Goal: Check status: Check status

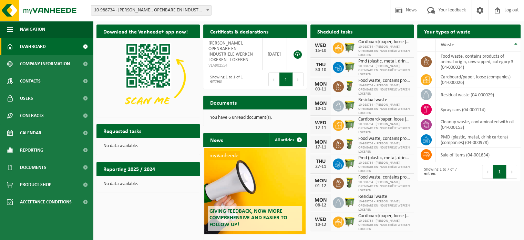
click at [232, 31] on h2 "Certificats & declarations" at bounding box center [239, 30] width 72 height 13
click at [40, 135] on span "Calendar" at bounding box center [30, 132] width 21 height 17
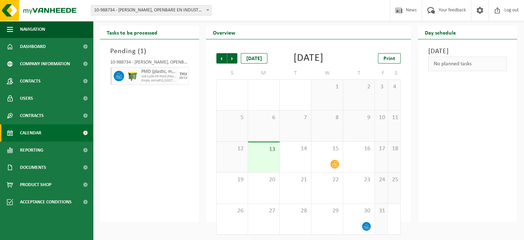
scroll to position [26, 0]
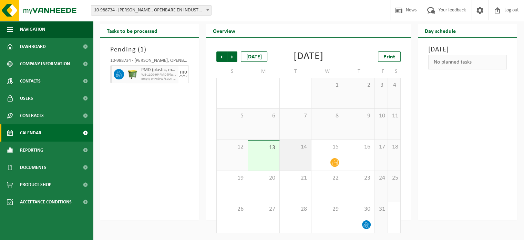
click at [298, 155] on div "14" at bounding box center [295, 155] width 31 height 31
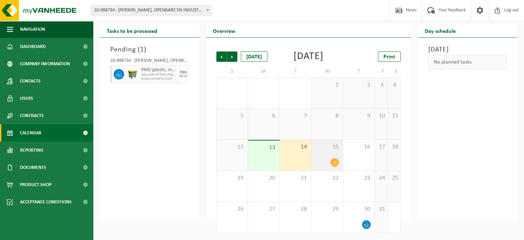
click at [325, 155] on div "15" at bounding box center [327, 155] width 31 height 31
